Goal: Task Accomplishment & Management: Use online tool/utility

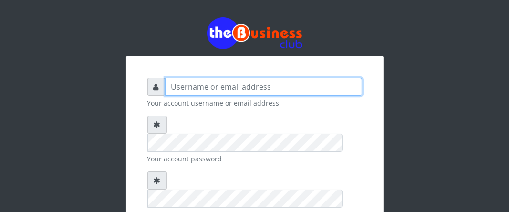
type input "Boboyen"
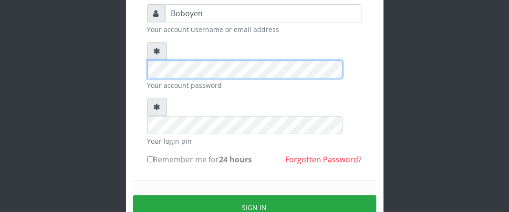
scroll to position [116, 0]
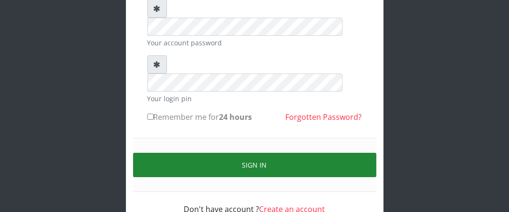
click at [282, 153] on button "Sign in" at bounding box center [254, 165] width 243 height 24
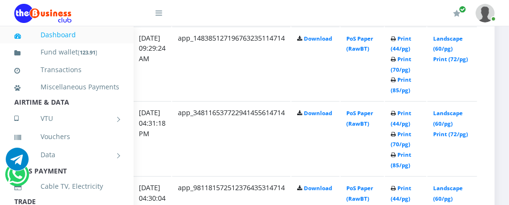
scroll to position [715, 198]
click at [404, 88] on link "Print (85/pg)" at bounding box center [401, 85] width 21 height 18
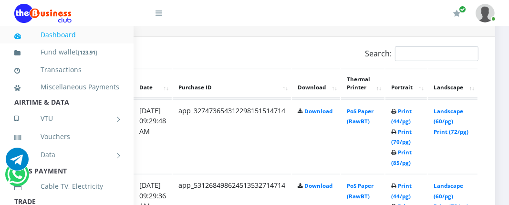
scroll to position [494, 198]
